Goal: Information Seeking & Learning: Learn about a topic

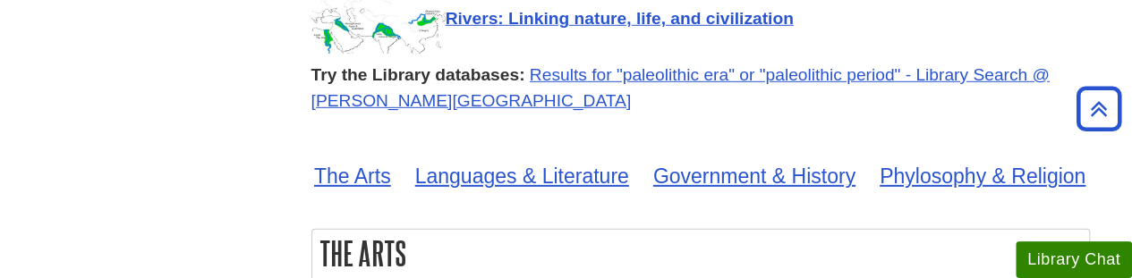
scroll to position [2651, 0]
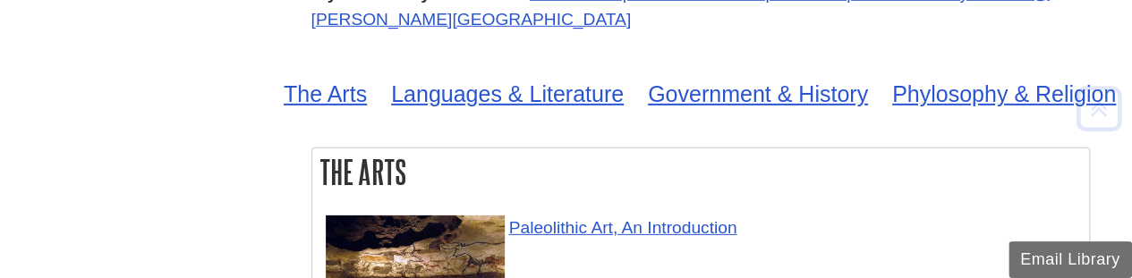
scroll to position [2744, 0]
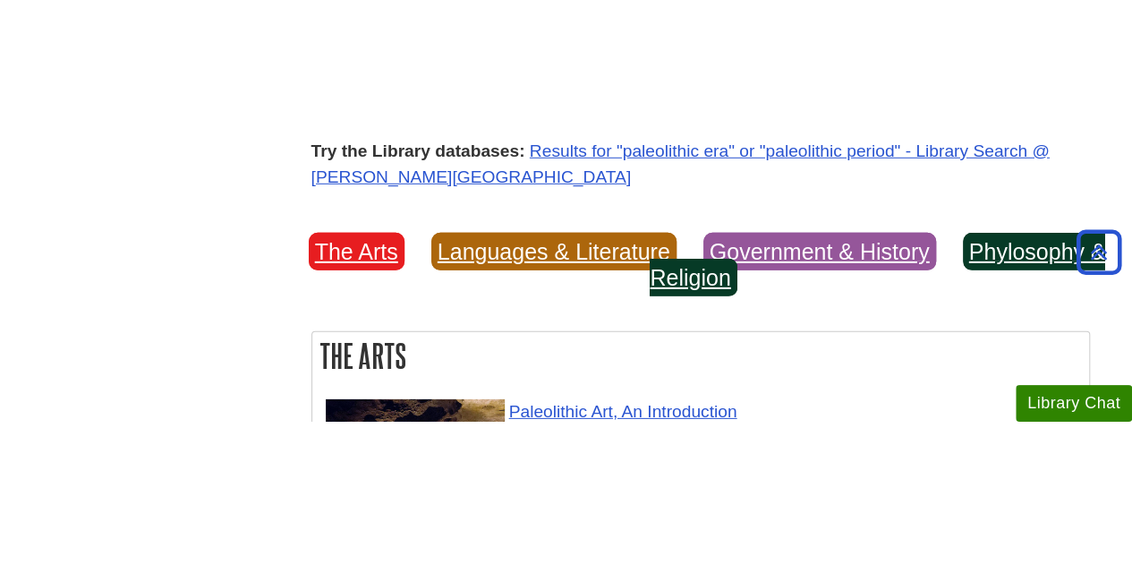
scroll to position [2727, 0]
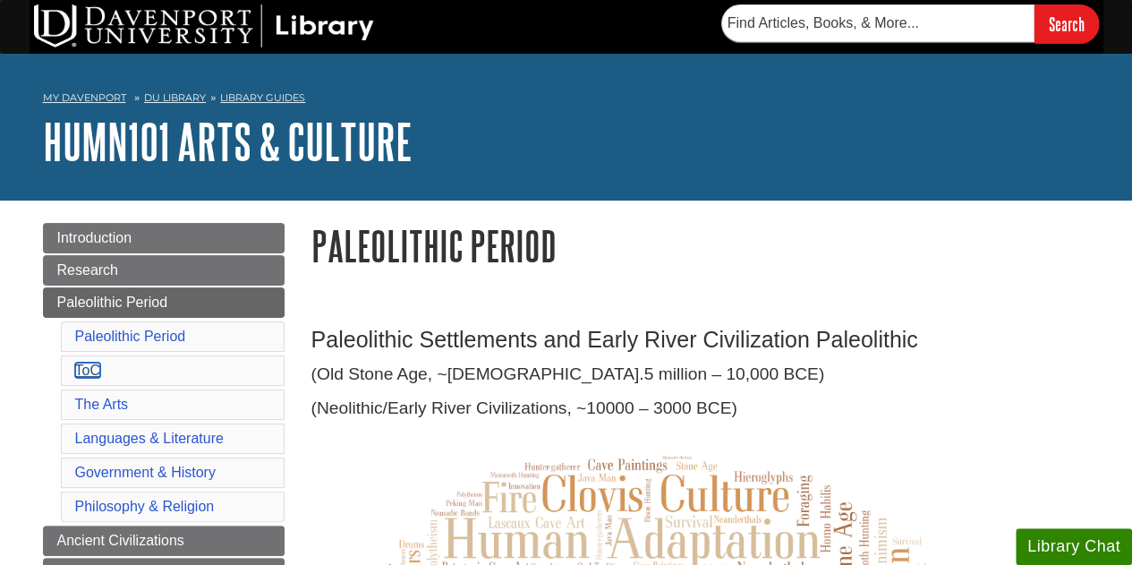
click at [97, 364] on link "ToC" at bounding box center [87, 369] width 25 height 15
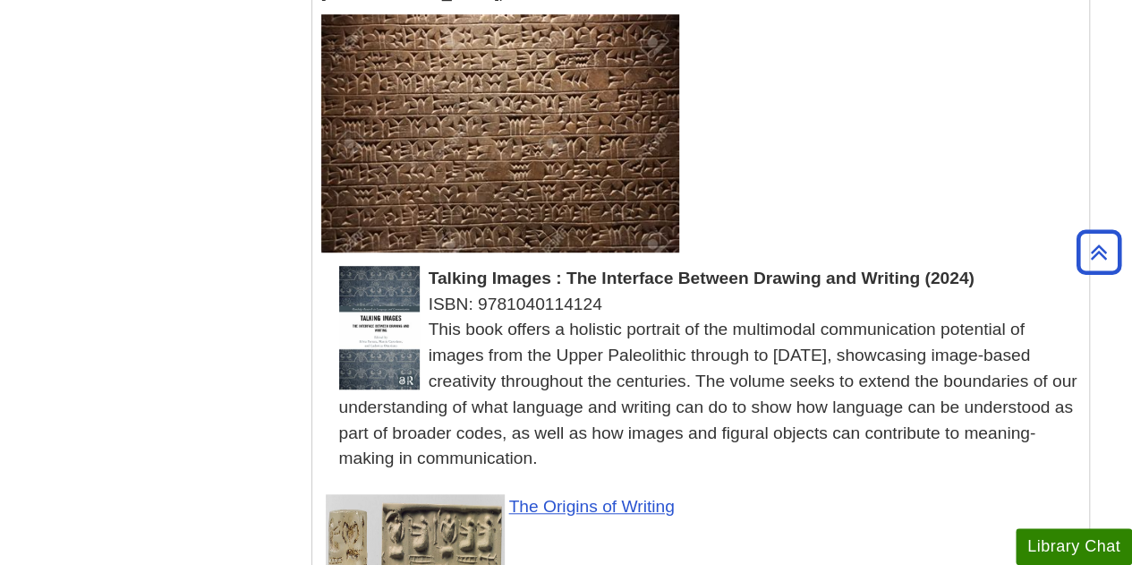
scroll to position [3877, 0]
click at [753, 293] on div "ISBN: 9781040114124" at bounding box center [709, 306] width 741 height 26
click at [748, 269] on span "Talking Images : The Interface Between Drawing and Writing (2024)" at bounding box center [702, 278] width 546 height 19
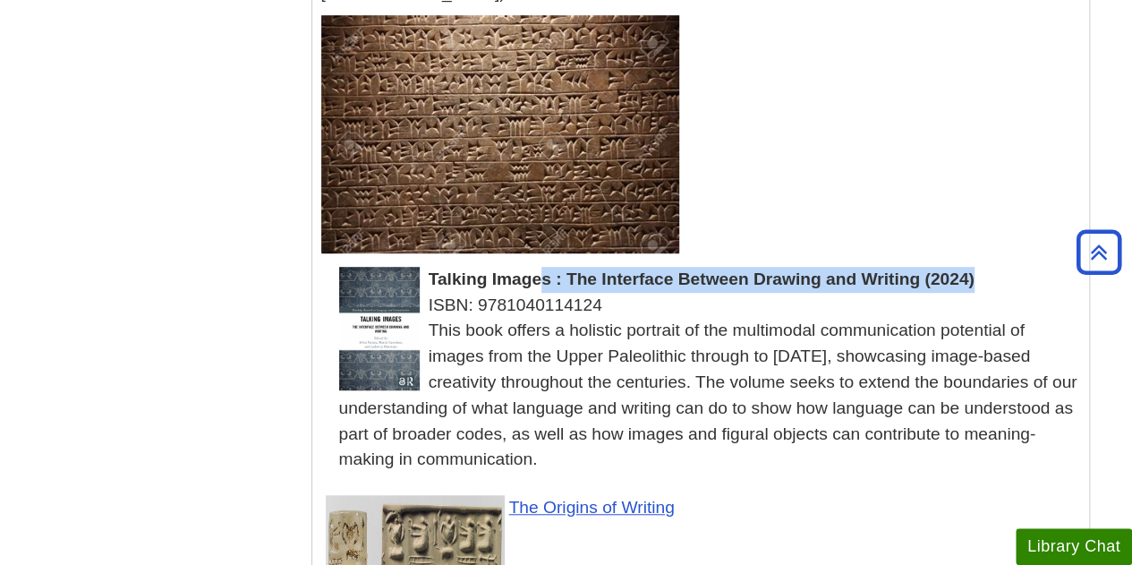
click at [748, 269] on span "Talking Images : The Interface Between Drawing and Writing (2024)" at bounding box center [702, 278] width 546 height 19
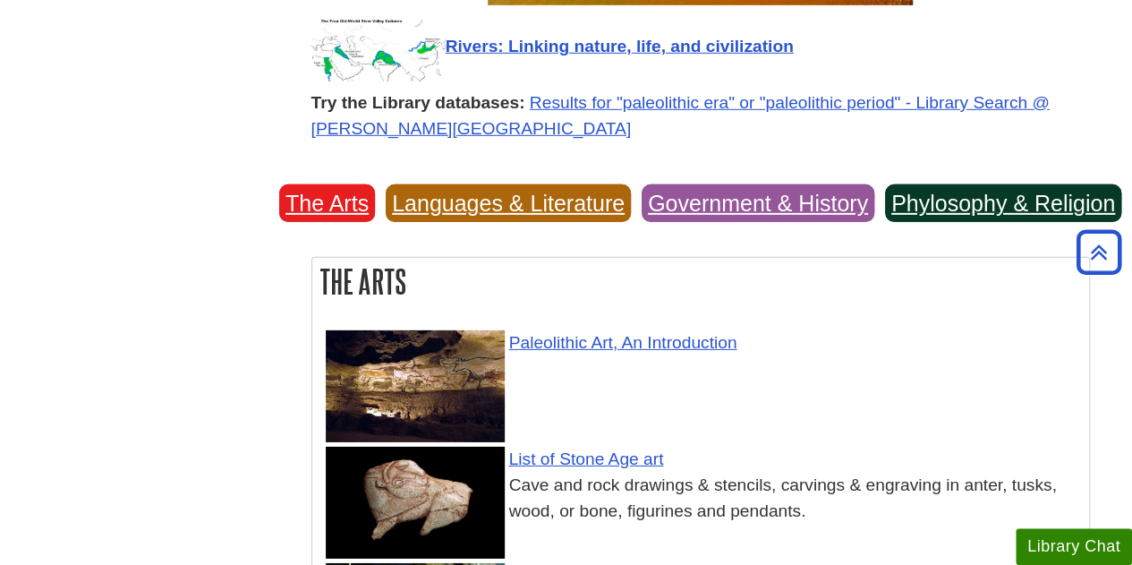
scroll to position [2466, 0]
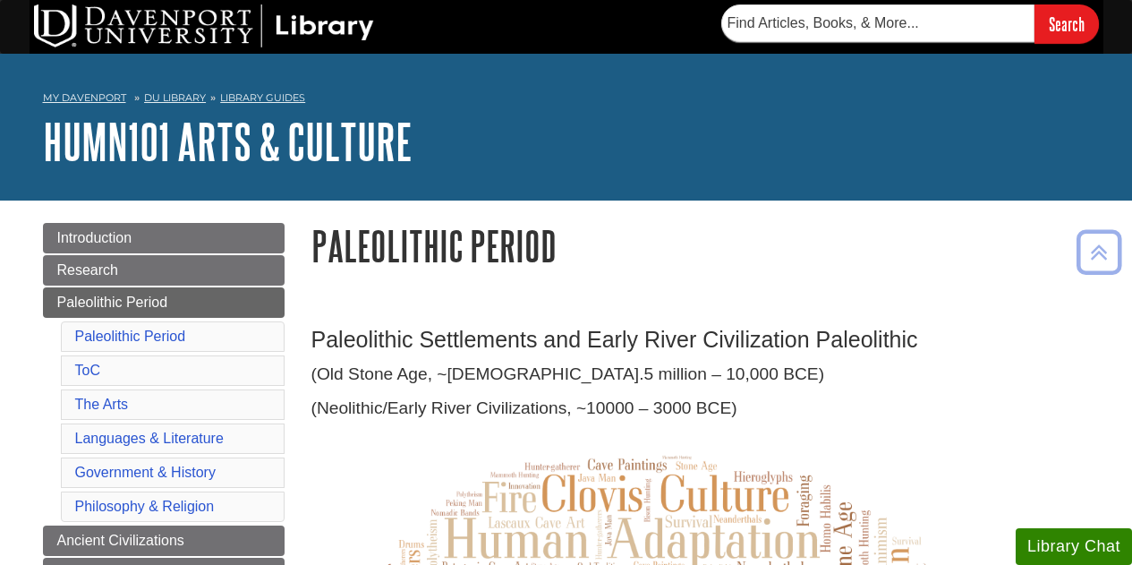
scroll to position [6613, 0]
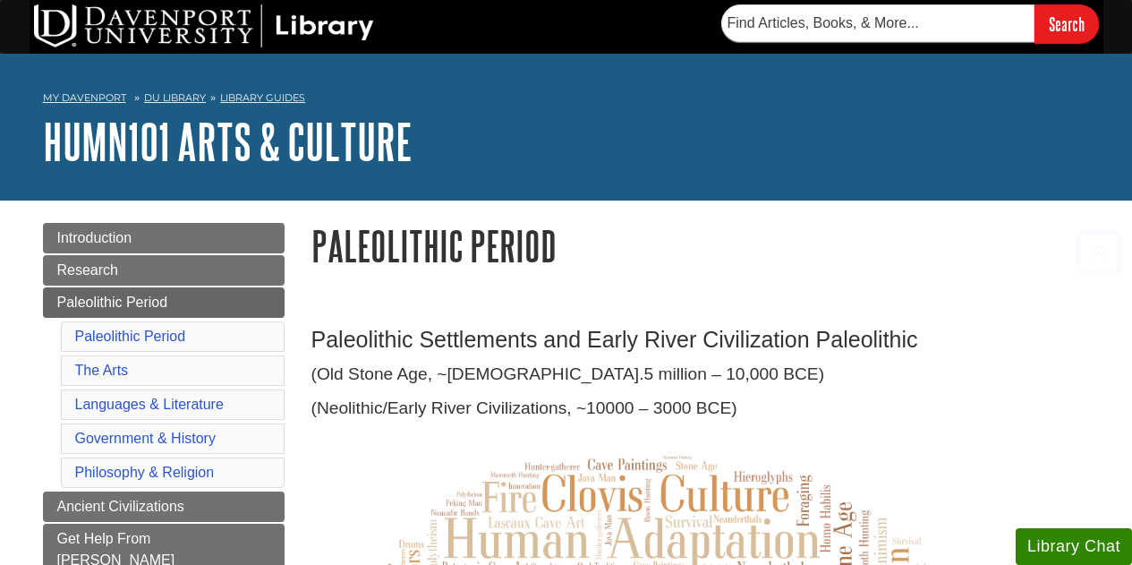
scroll to position [2466, 0]
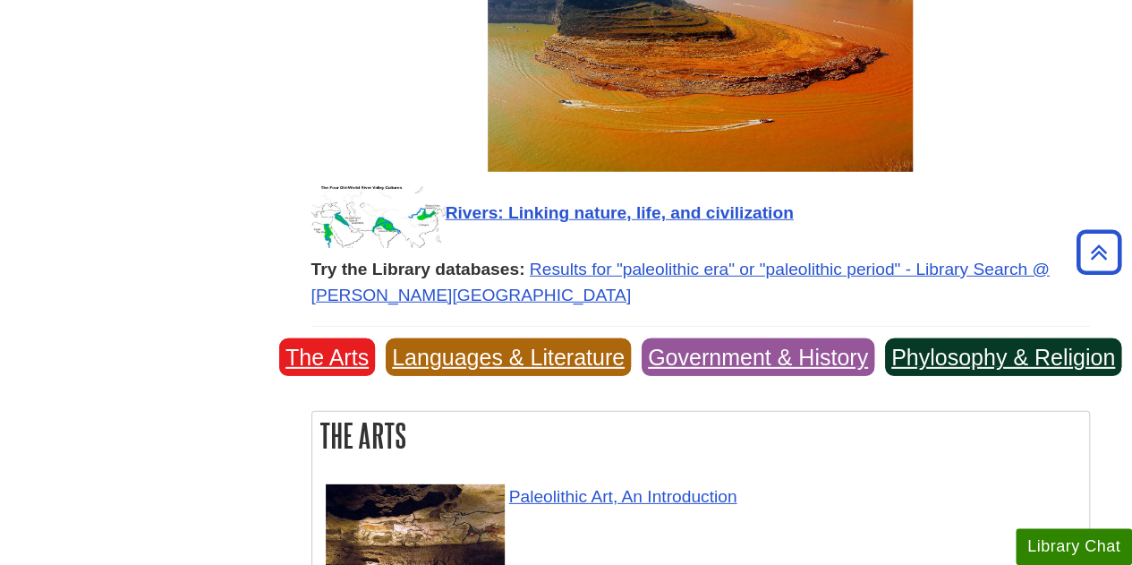
scroll to position [2470, 0]
